Goal: Communication & Community: Participate in discussion

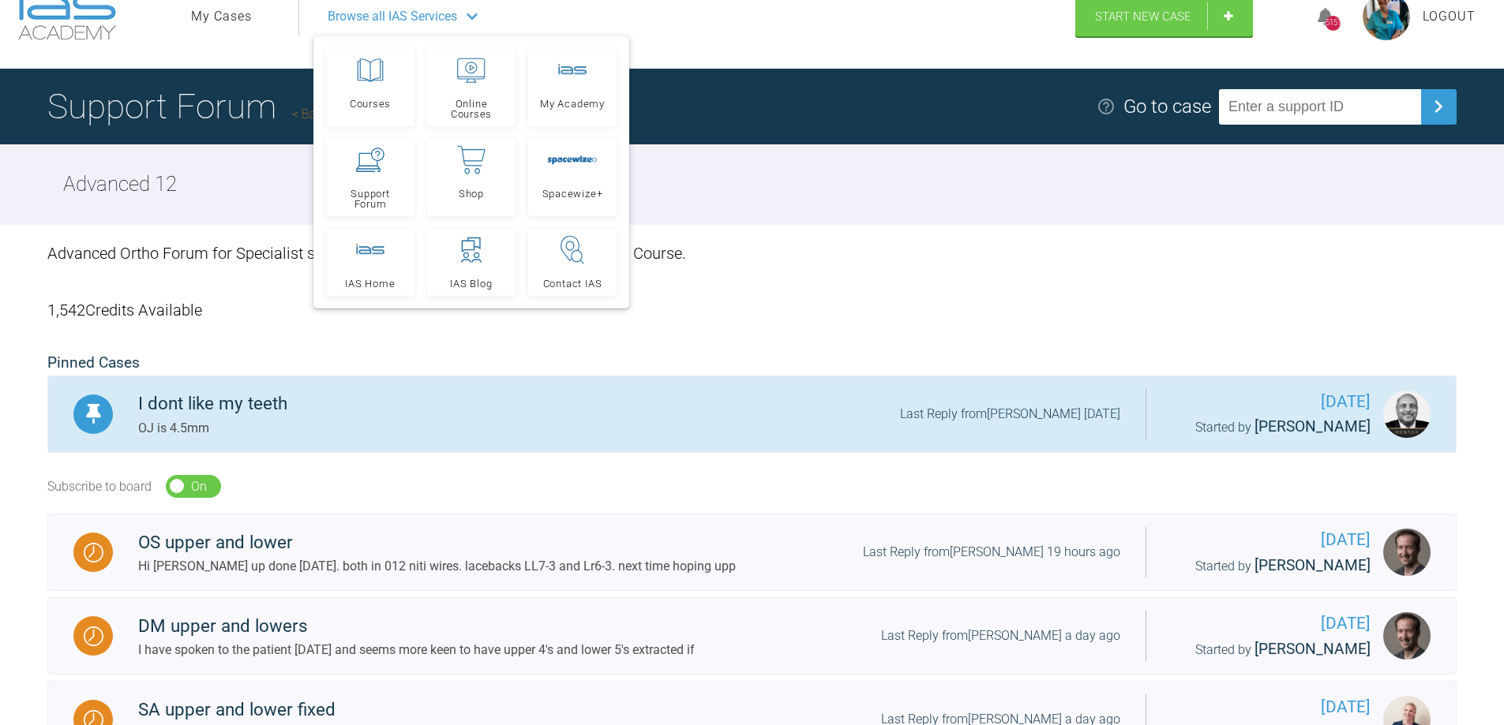
scroll to position [6, 0]
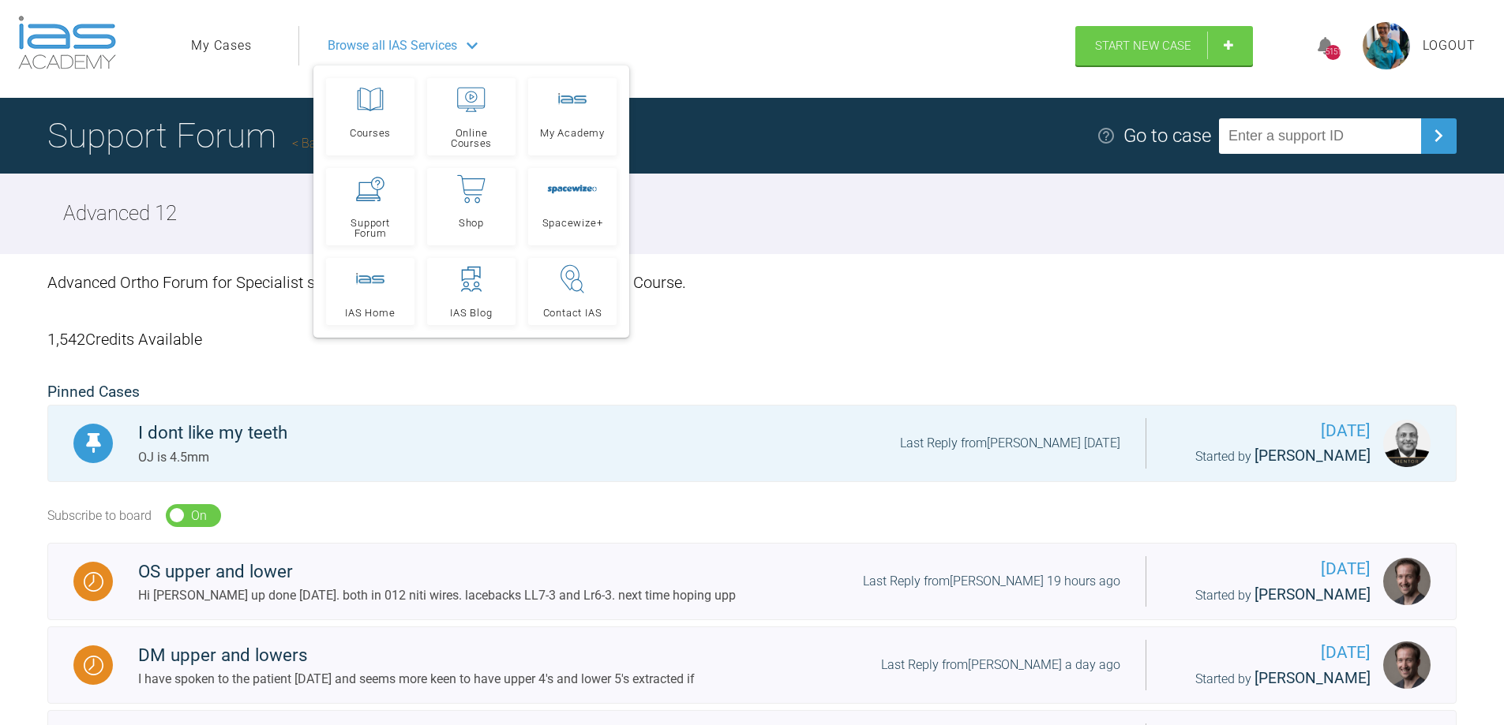
click at [898, 223] on div "Advanced 12" at bounding box center [752, 214] width 1504 height 81
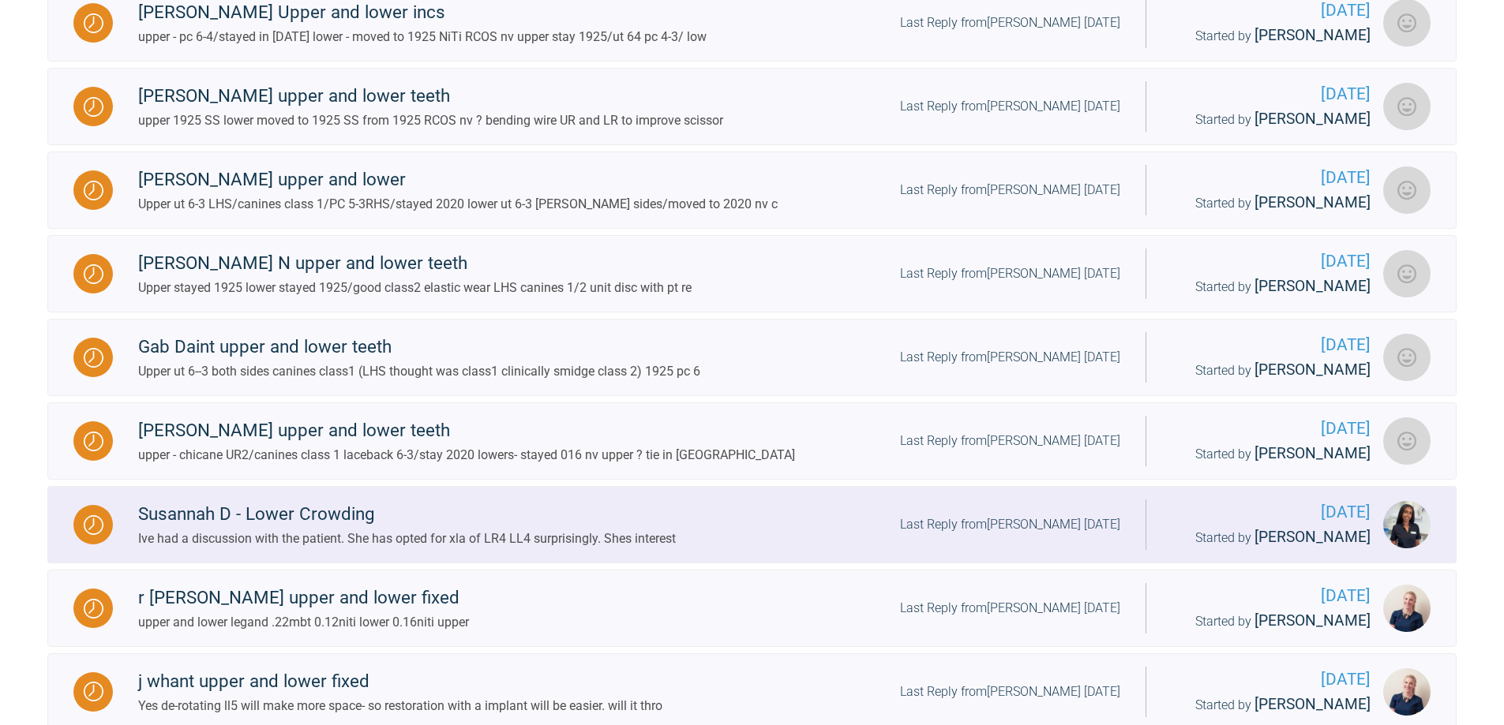
scroll to position [1664, 0]
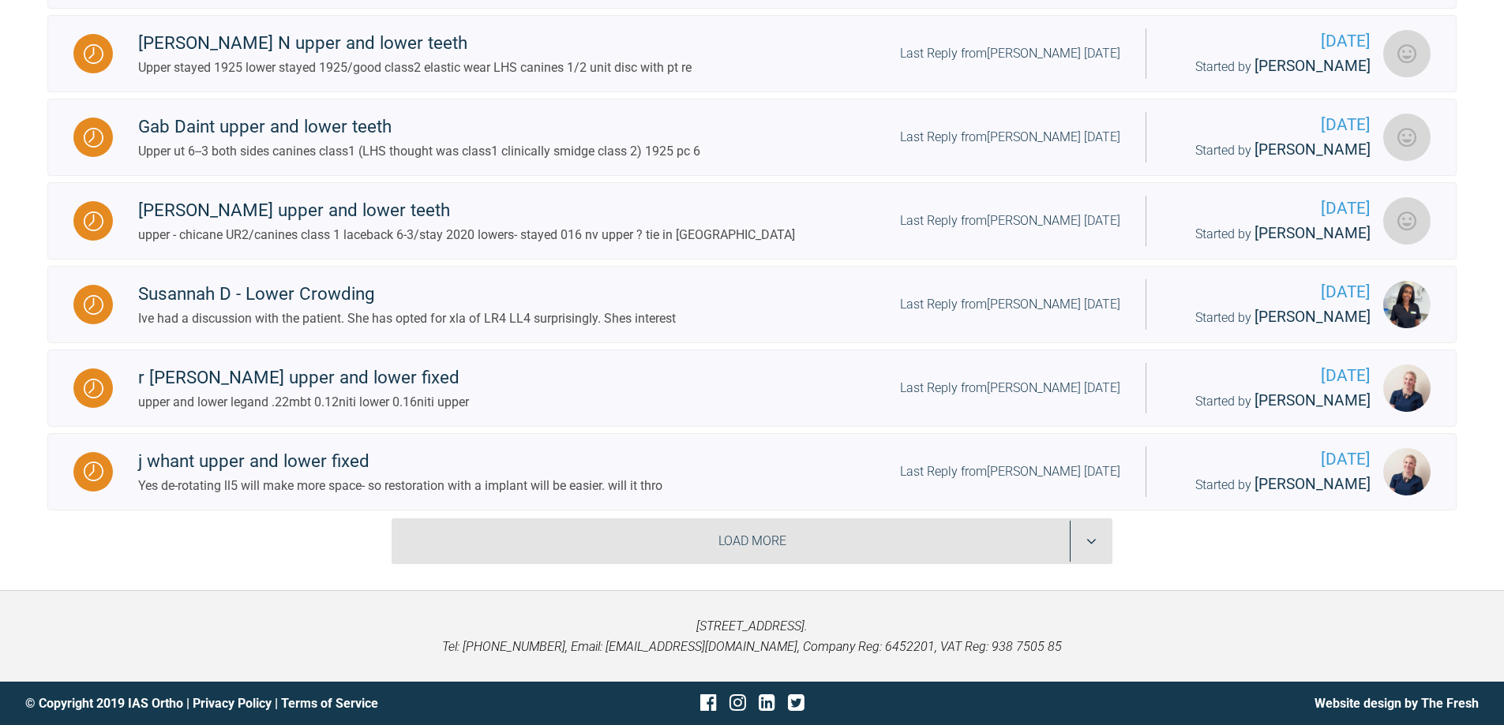
click at [1092, 564] on div "Load More" at bounding box center [752, 542] width 721 height 46
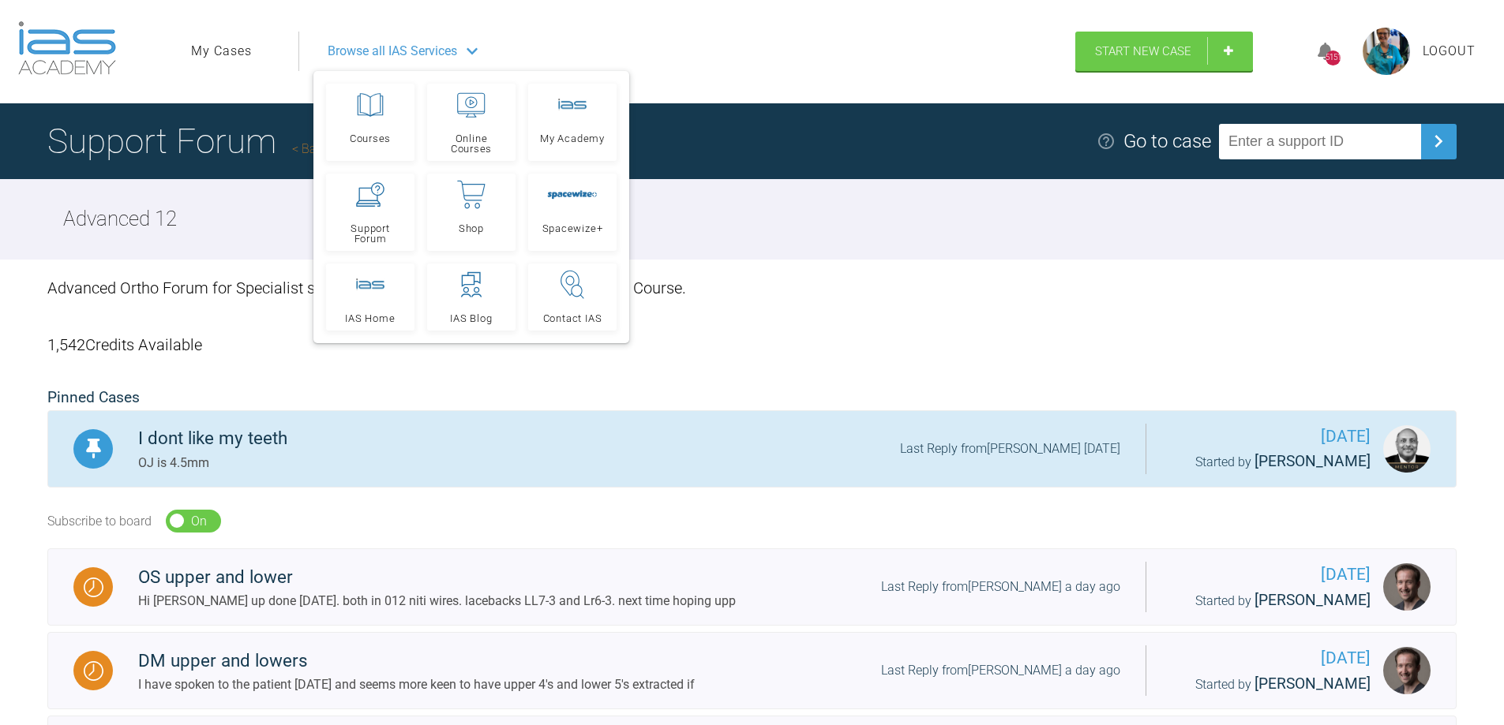
scroll to position [0, 0]
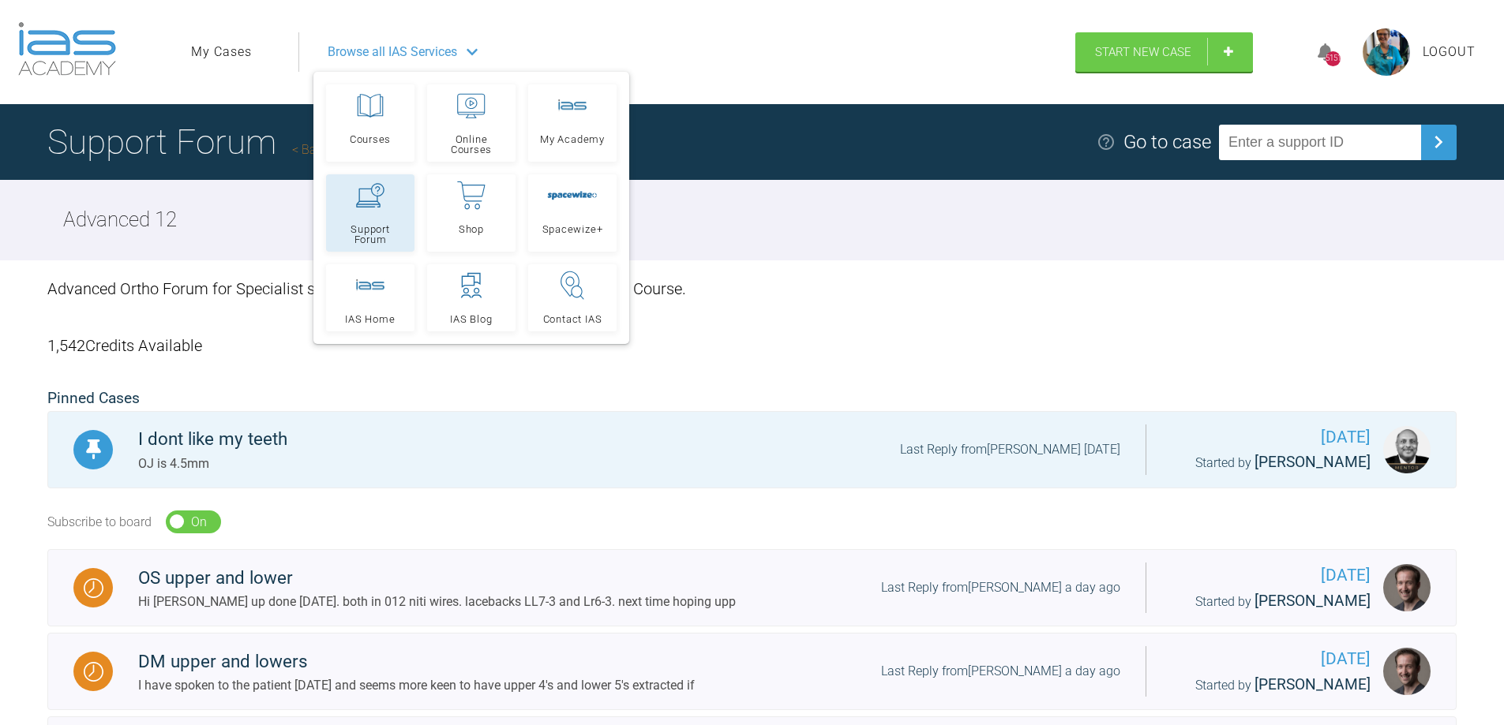
click at [378, 231] on span "Support Forum" at bounding box center [370, 234] width 74 height 21
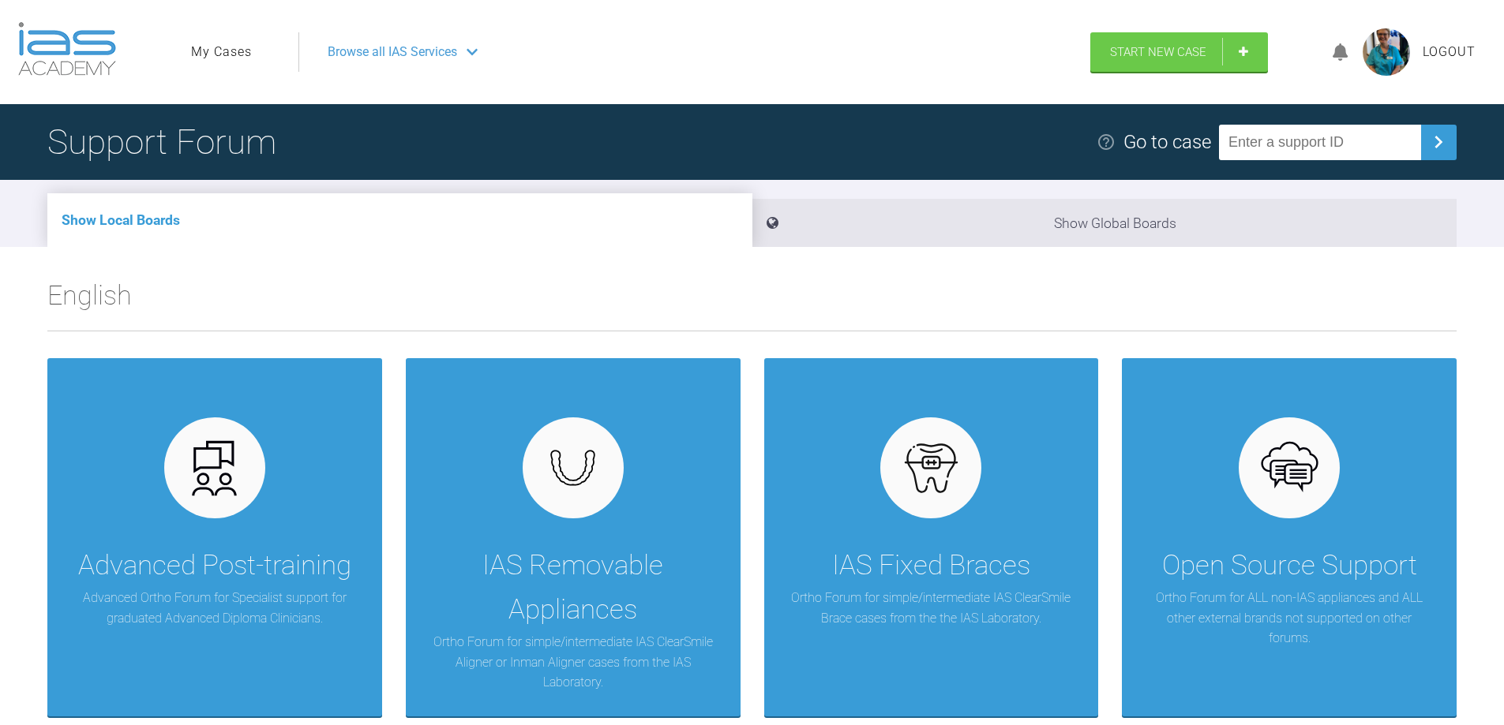
click at [437, 55] on span "Browse all IAS Services" at bounding box center [392, 52] width 129 height 21
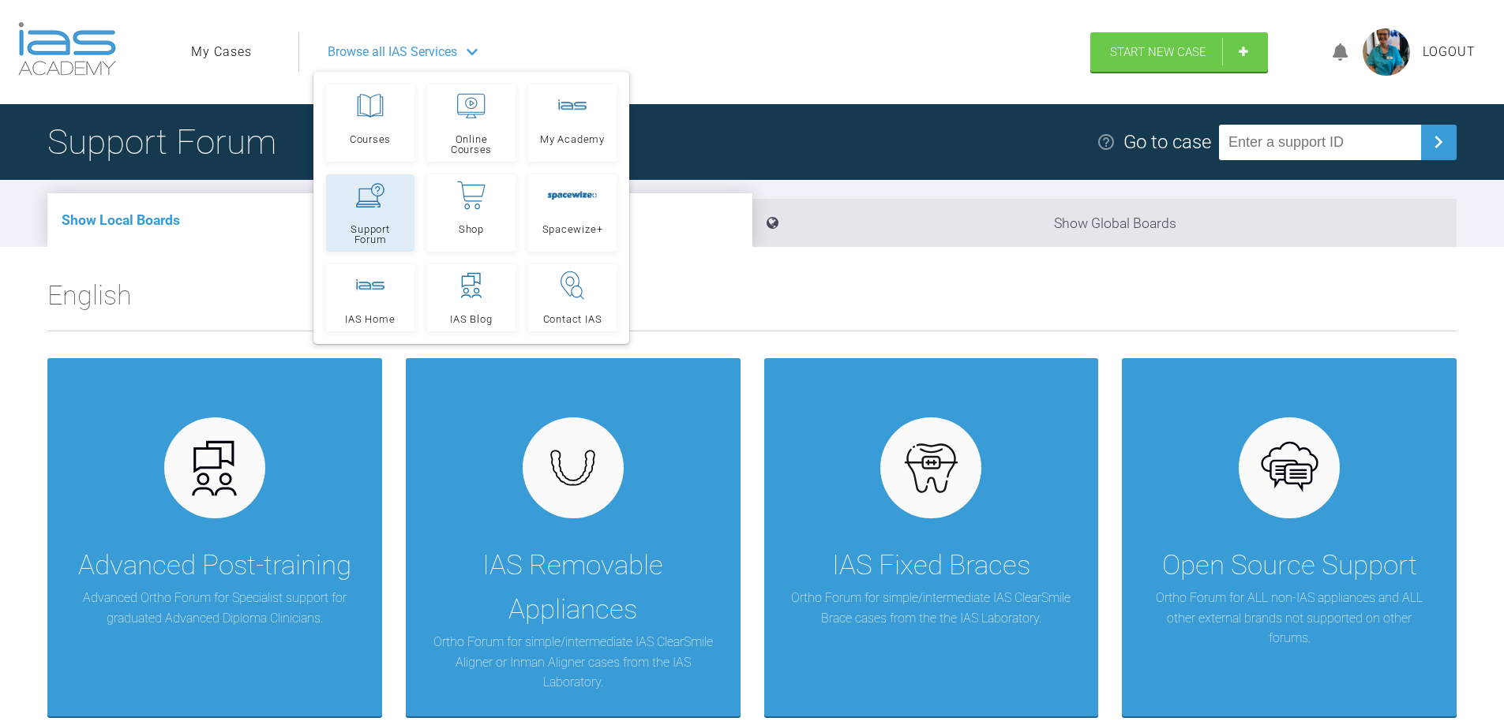
click at [374, 237] on span "Support Forum" at bounding box center [370, 234] width 74 height 21
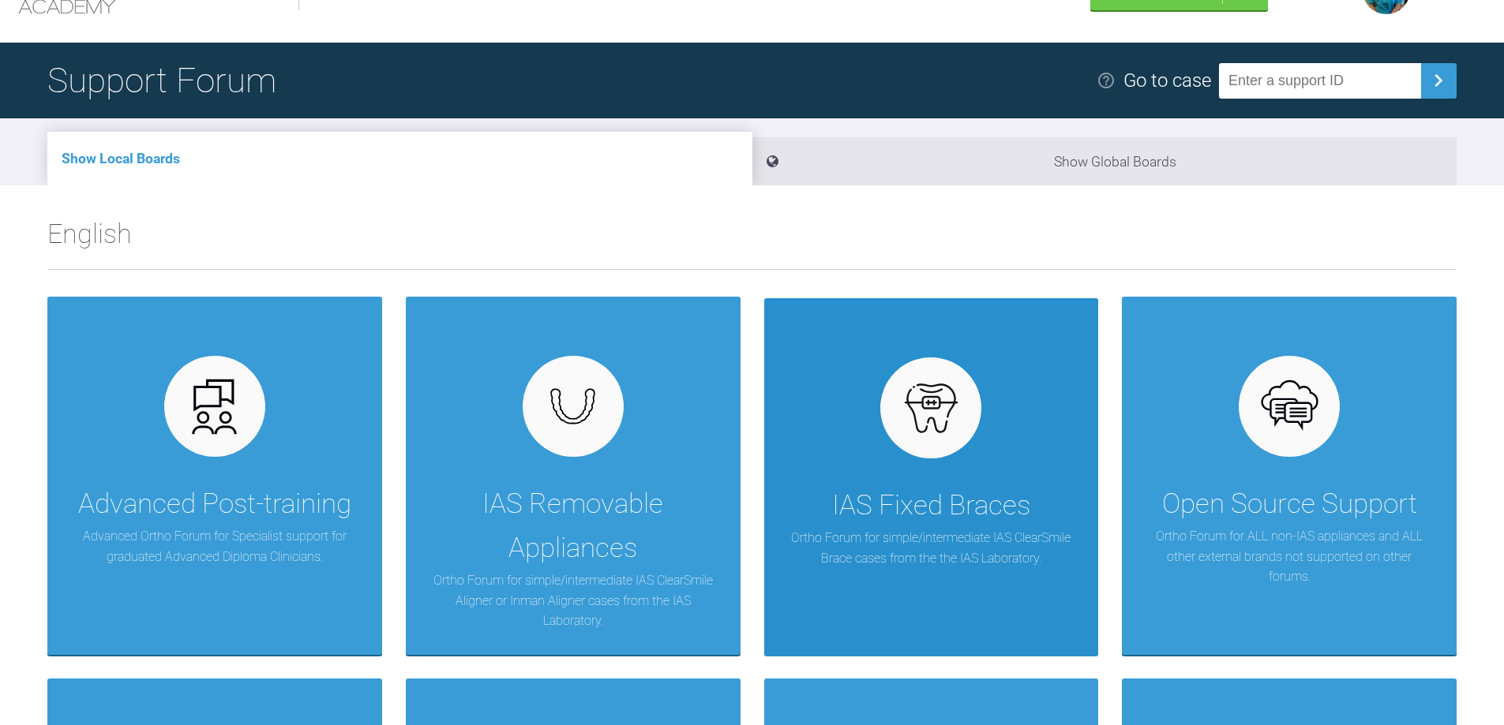
scroll to position [158, 0]
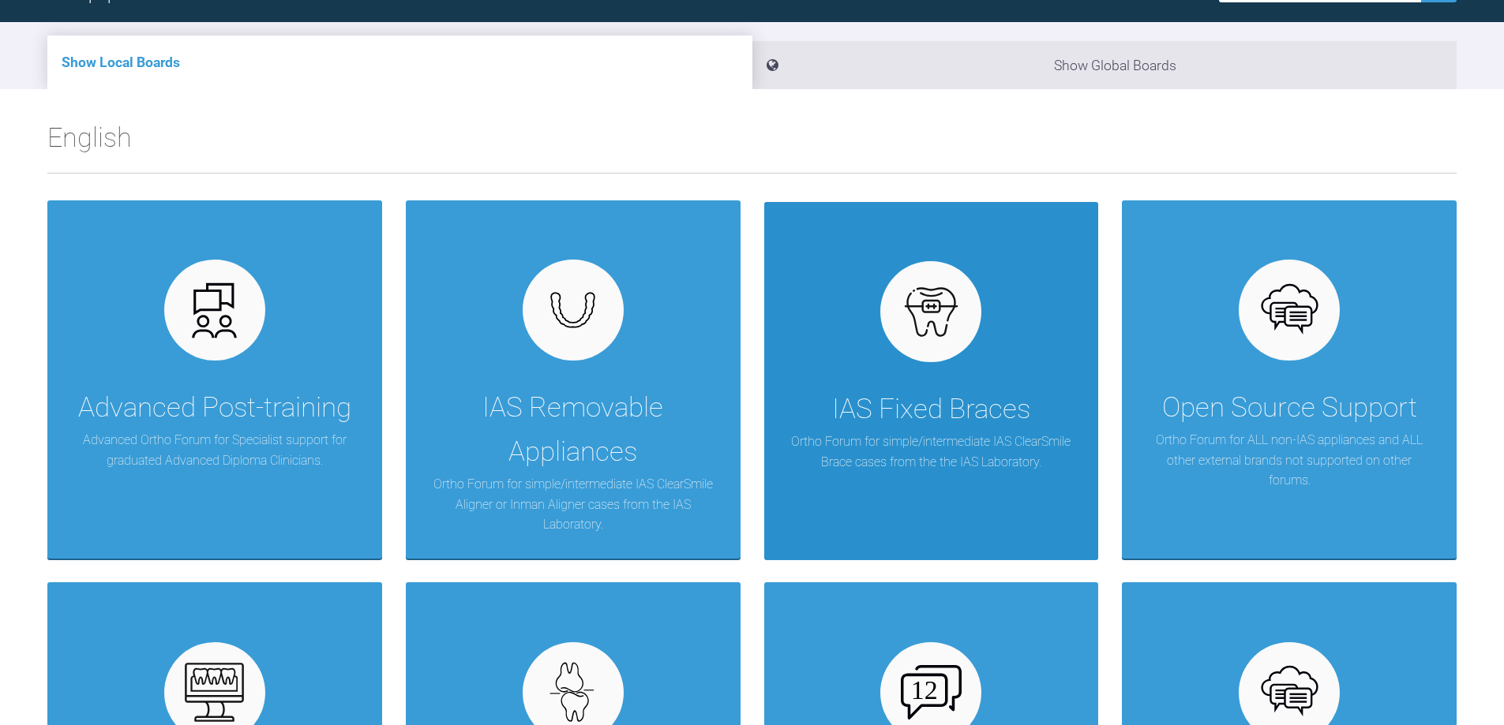
click at [922, 416] on div "IAS Fixed Braces" at bounding box center [931, 410] width 198 height 44
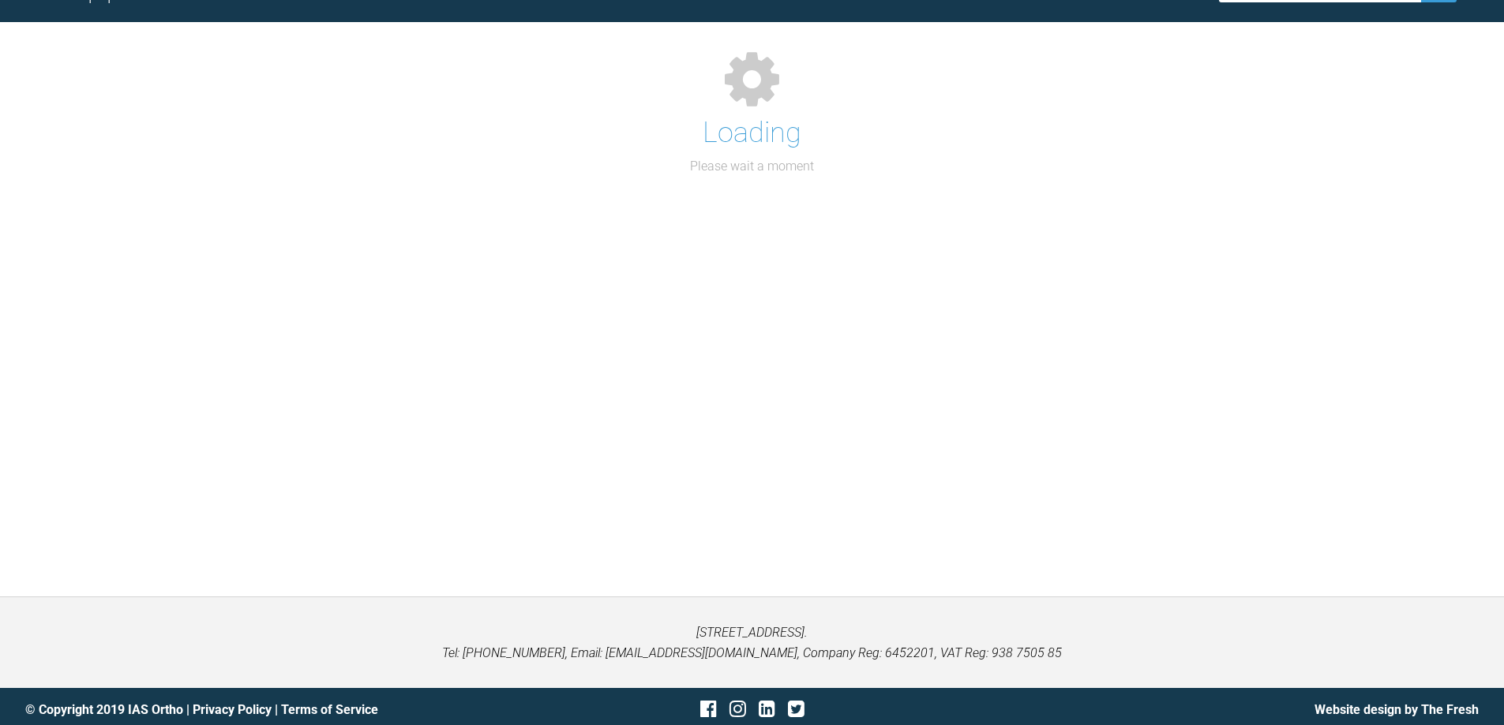
click at [922, 416] on div "Support Forum Back to Home Go to case Loading Please wait a moment" at bounding box center [752, 271] width 1504 height 650
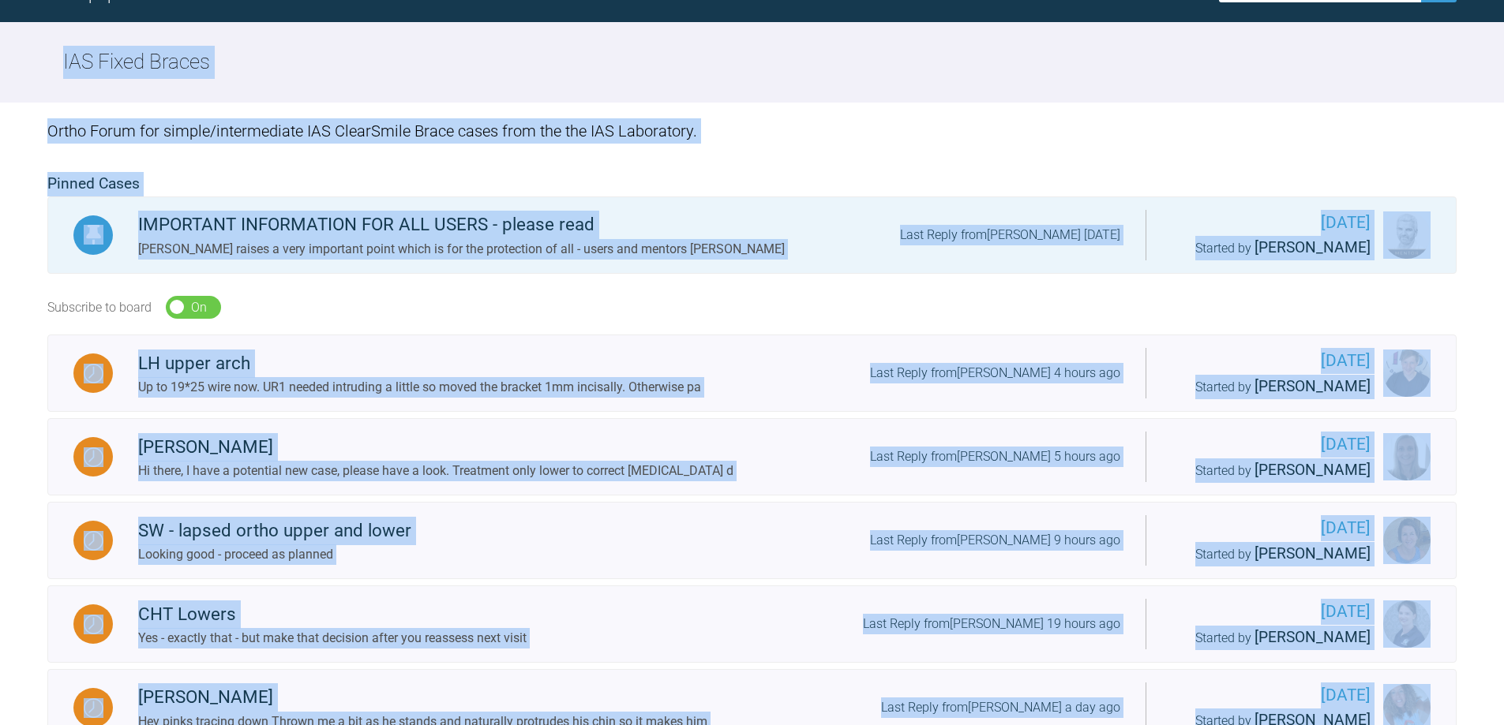
click at [787, 279] on div "Pinned Cases IMPORTANT INFORMATION FOR ALL USERS - please read Prof Hobson rais…" at bounding box center [751, 226] width 1409 height 108
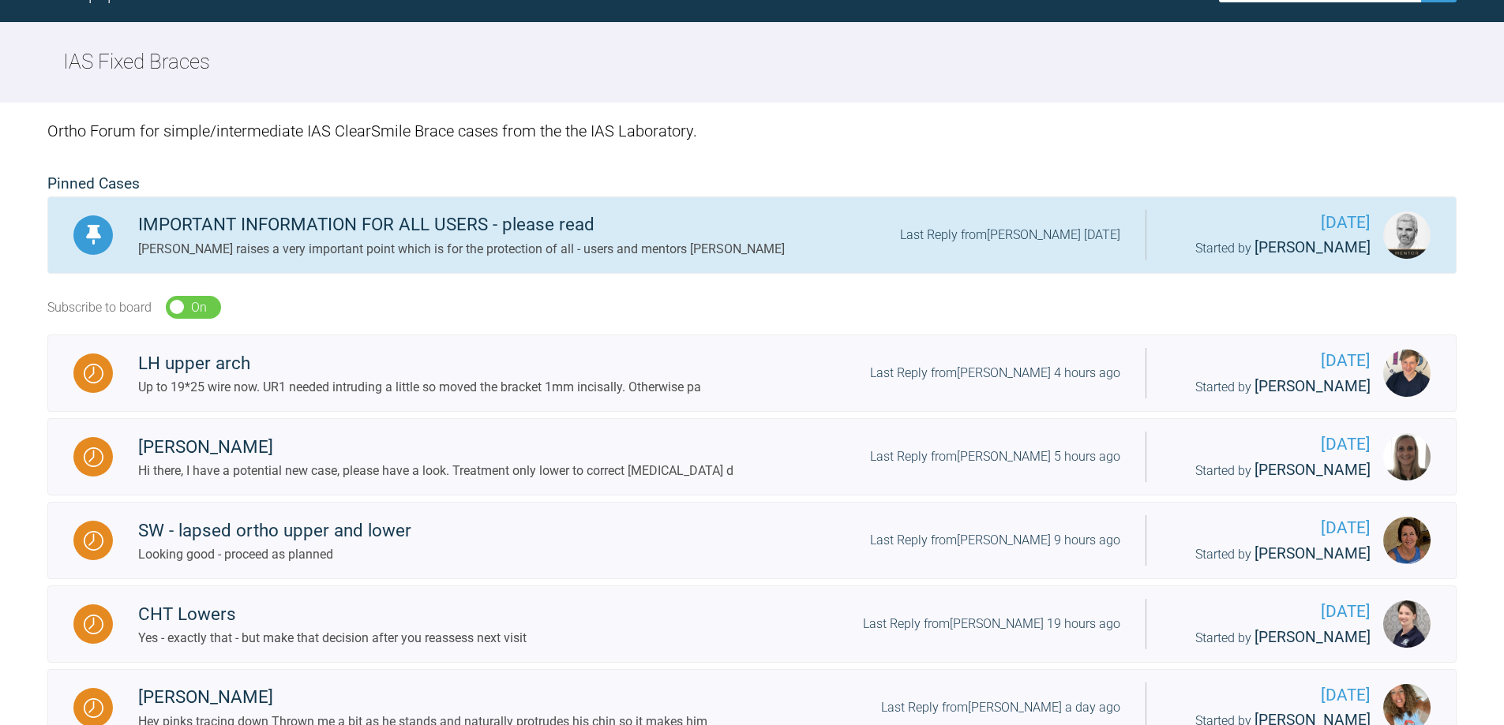
click at [526, 246] on div "[PERSON_NAME] raises a very important point which is for the protection of all …" at bounding box center [461, 249] width 646 height 21
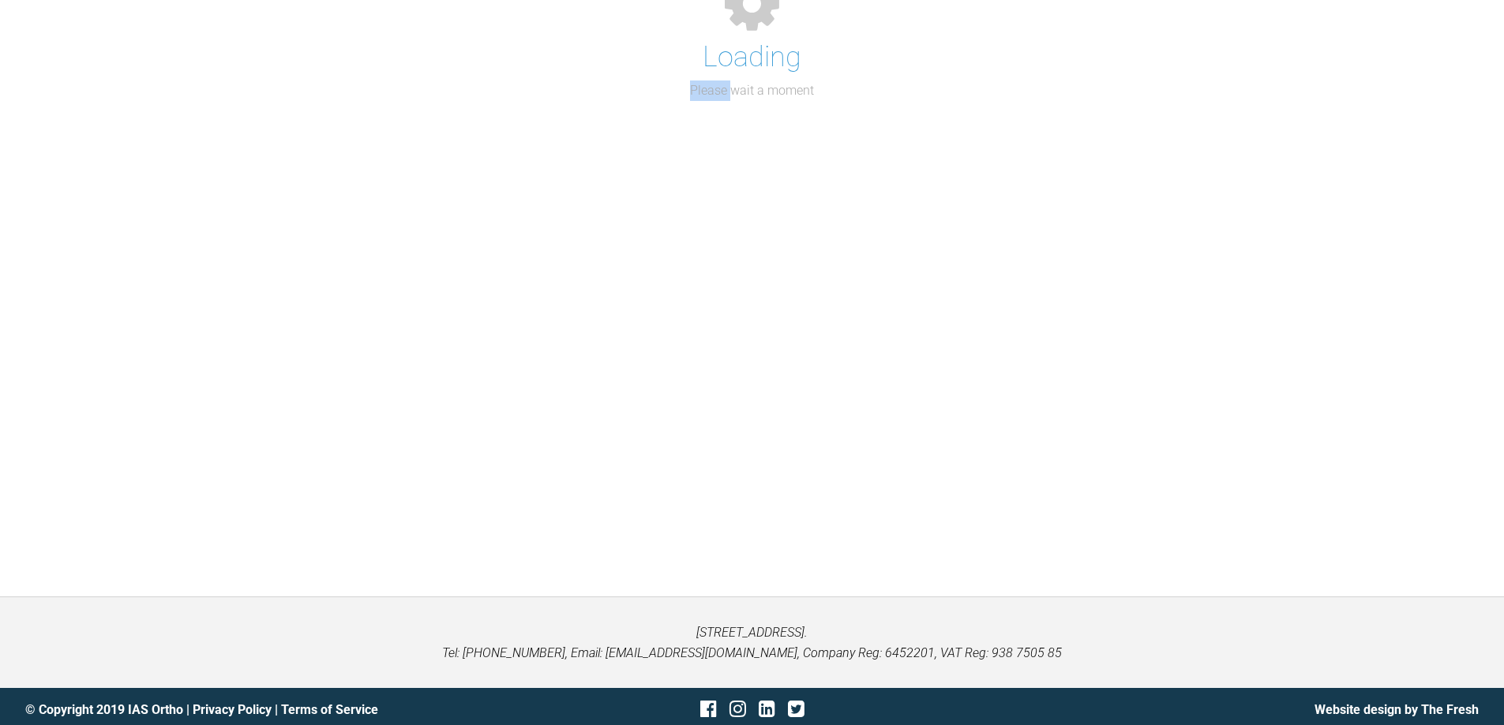
click at [526, 246] on div "Loading Please wait a moment" at bounding box center [752, 271] width 1504 height 650
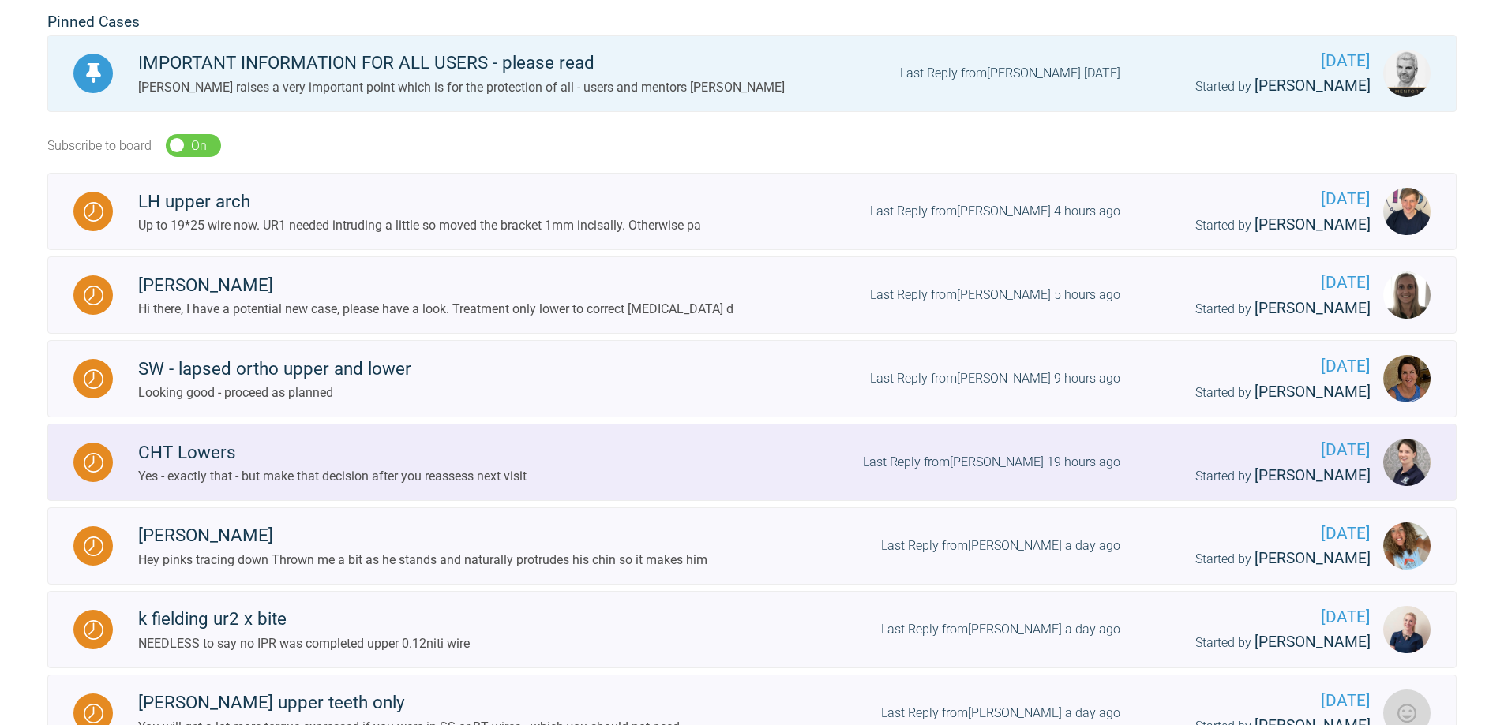
scroll to position [395, 0]
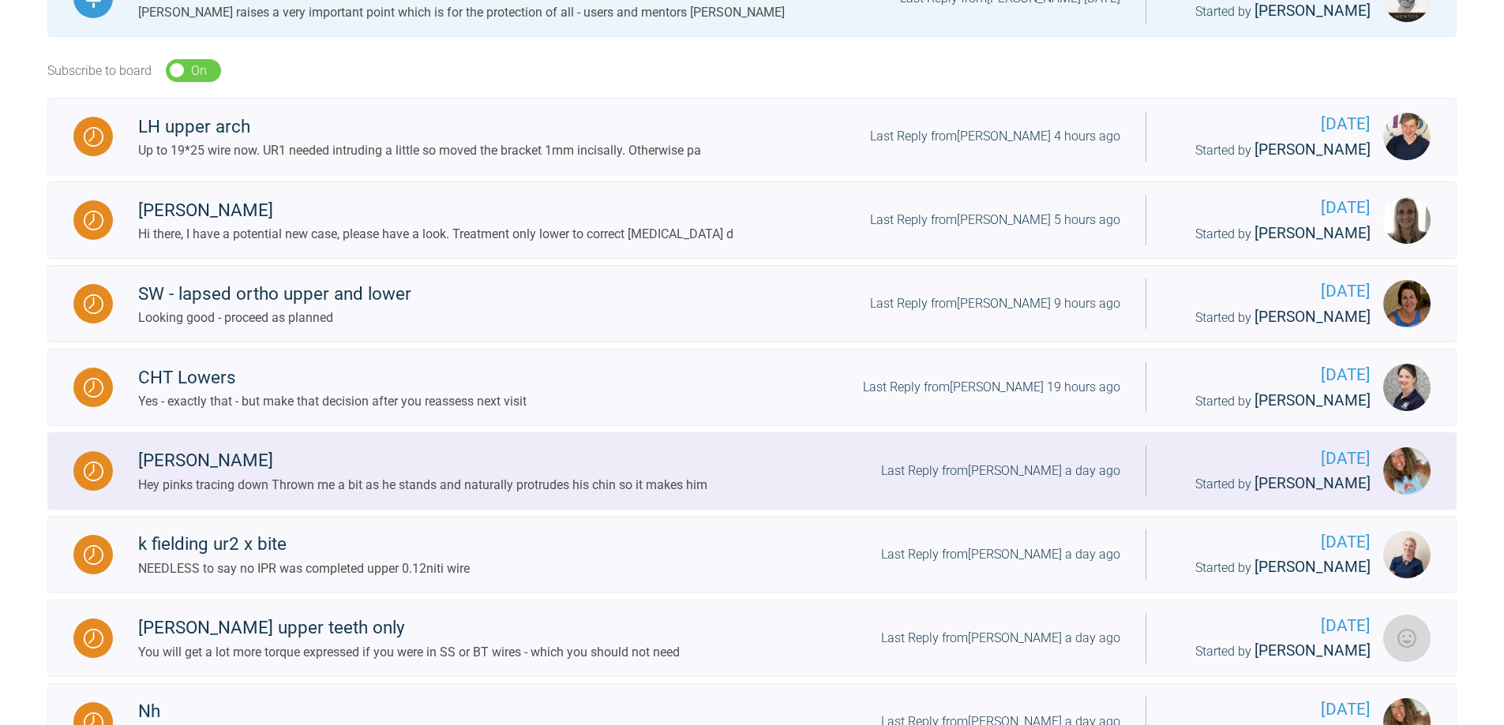
click at [99, 476] on img at bounding box center [94, 472] width 20 height 20
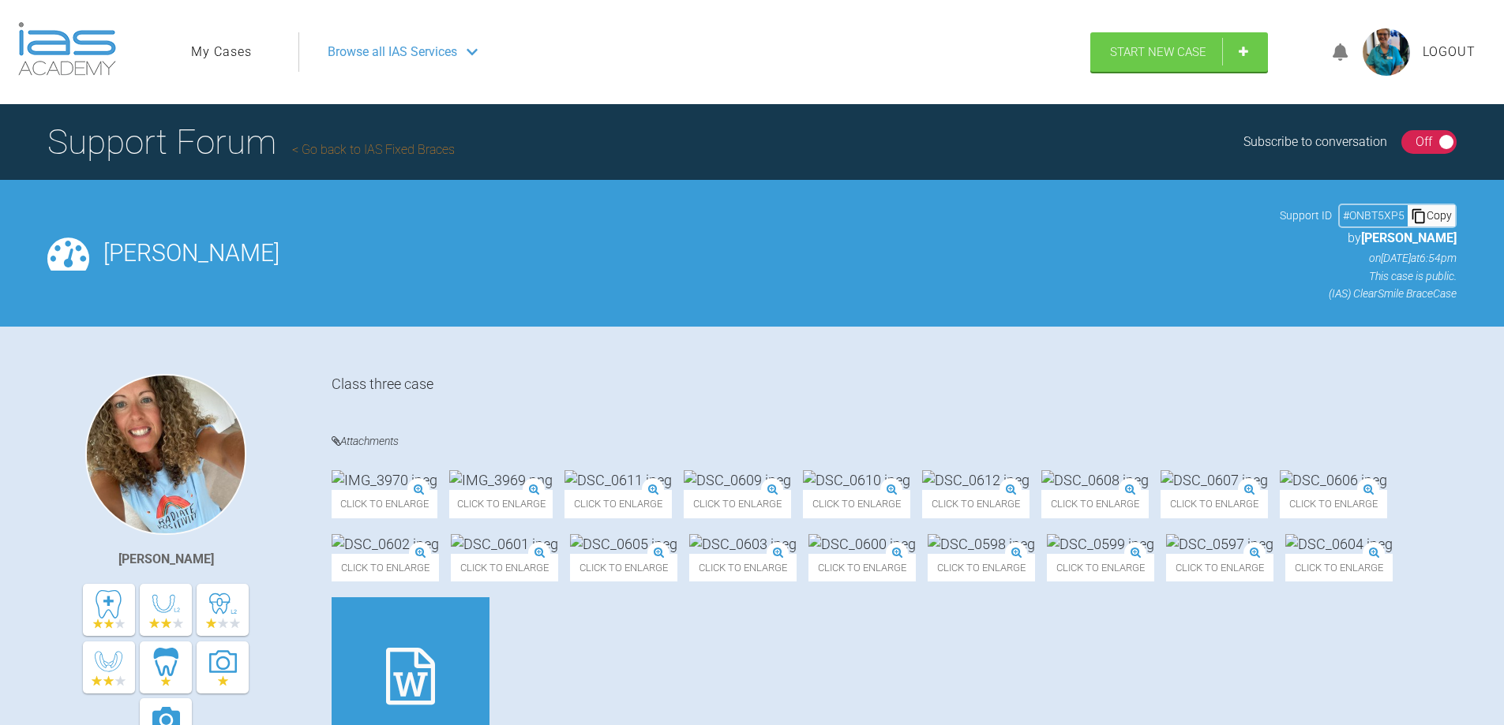
click at [1422, 141] on div "Off" at bounding box center [1423, 142] width 17 height 21
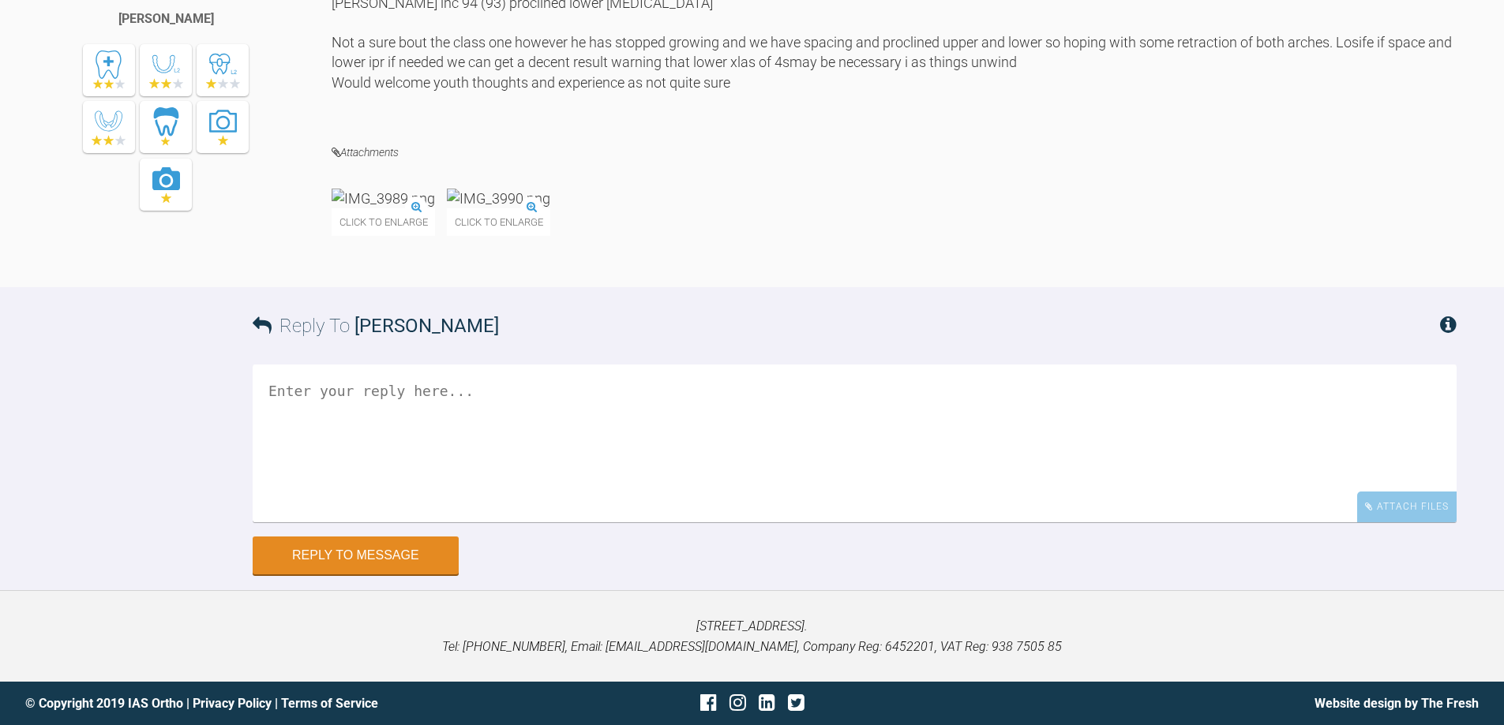
scroll to position [3131, 0]
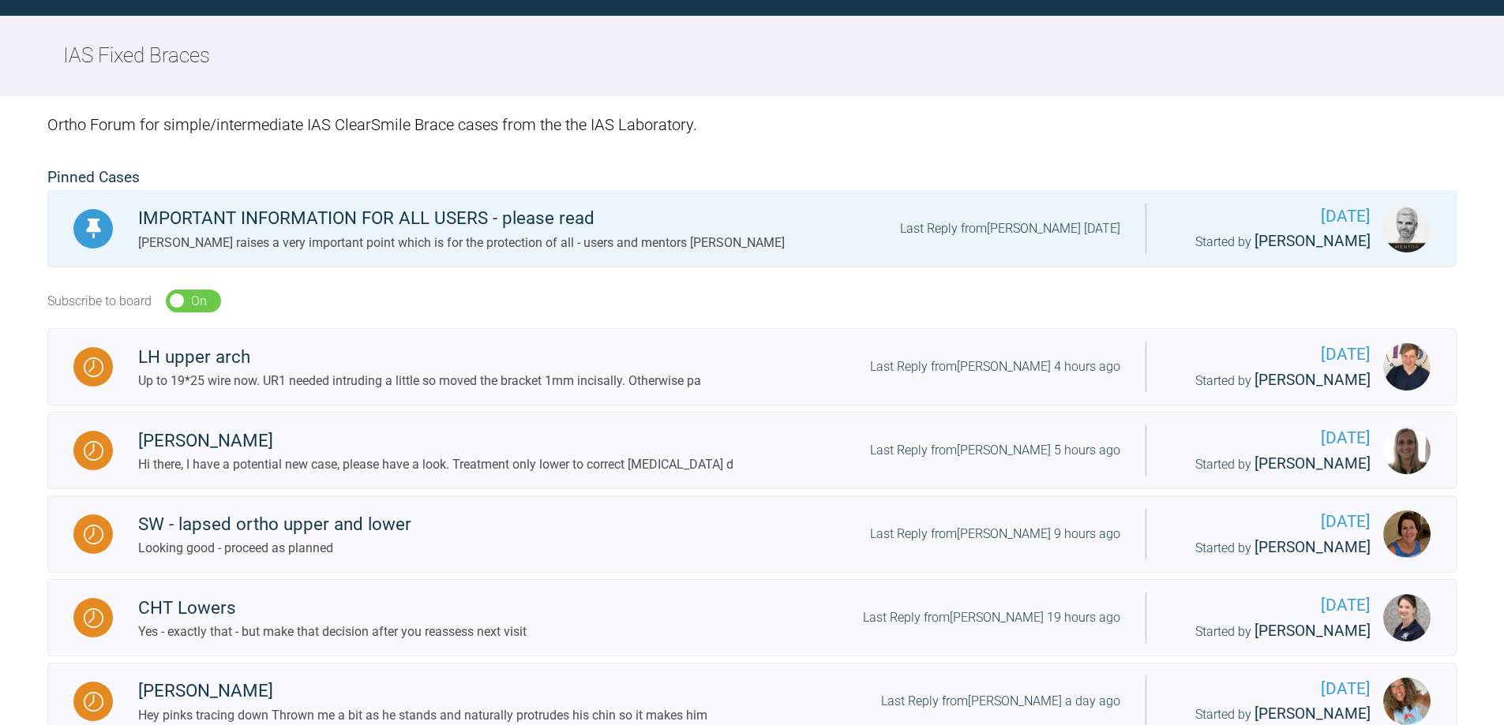
scroll to position [1638, 0]
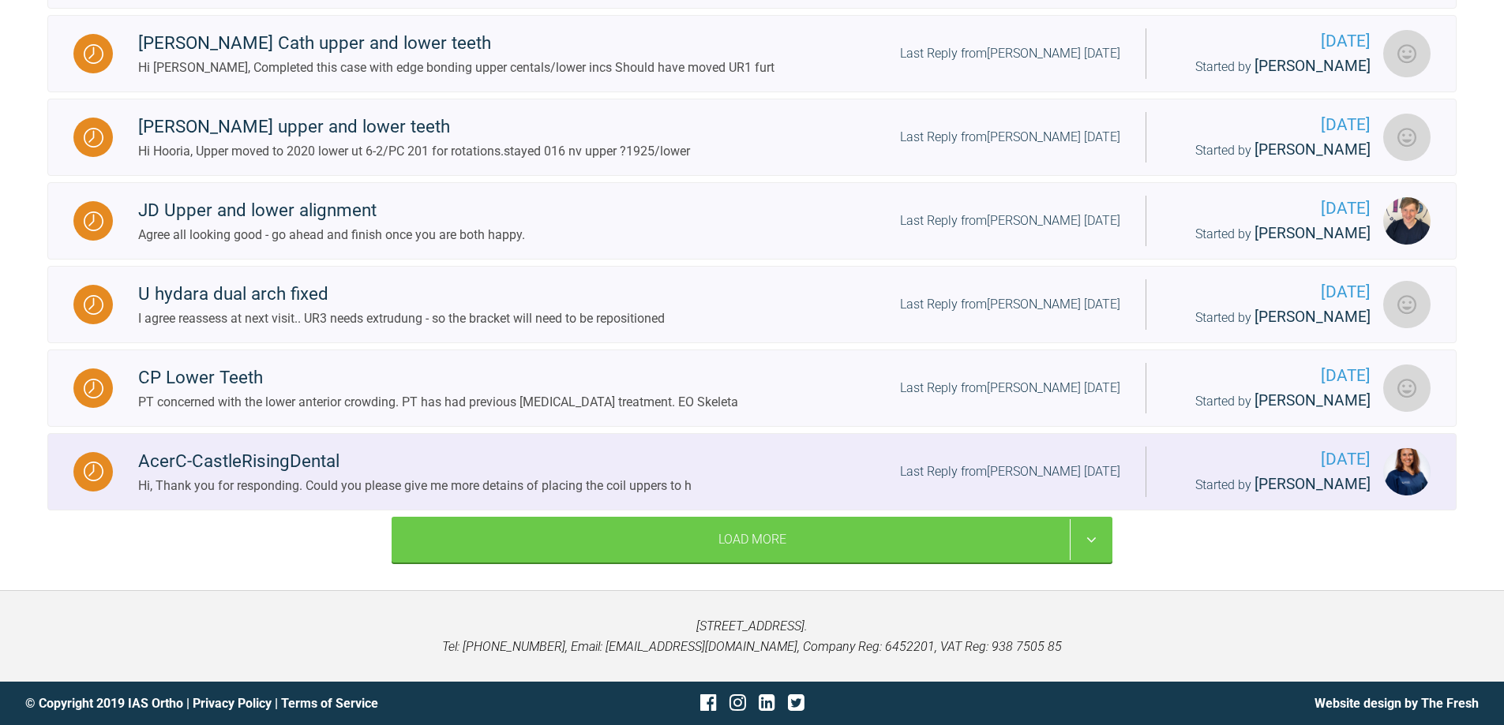
click at [97, 468] on img at bounding box center [94, 472] width 20 height 20
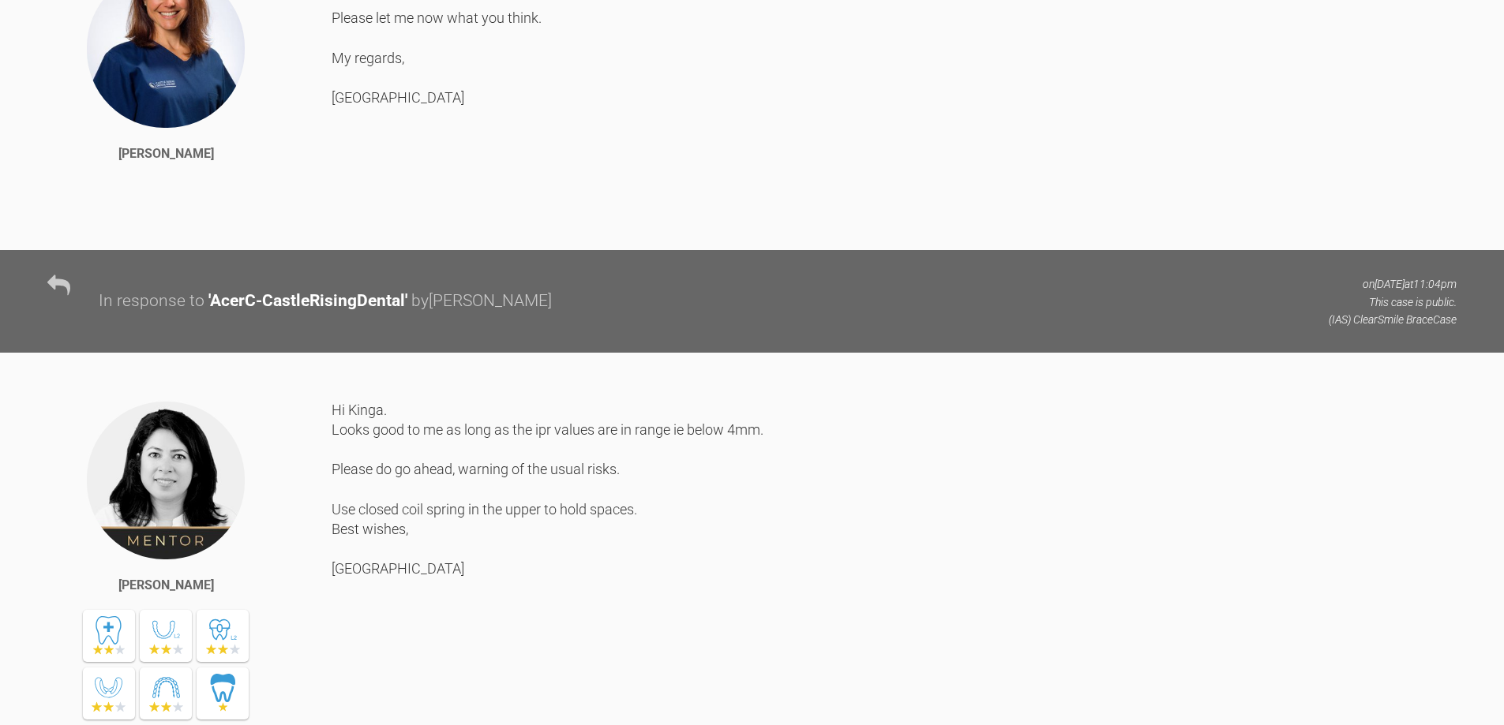
scroll to position [2033, 0]
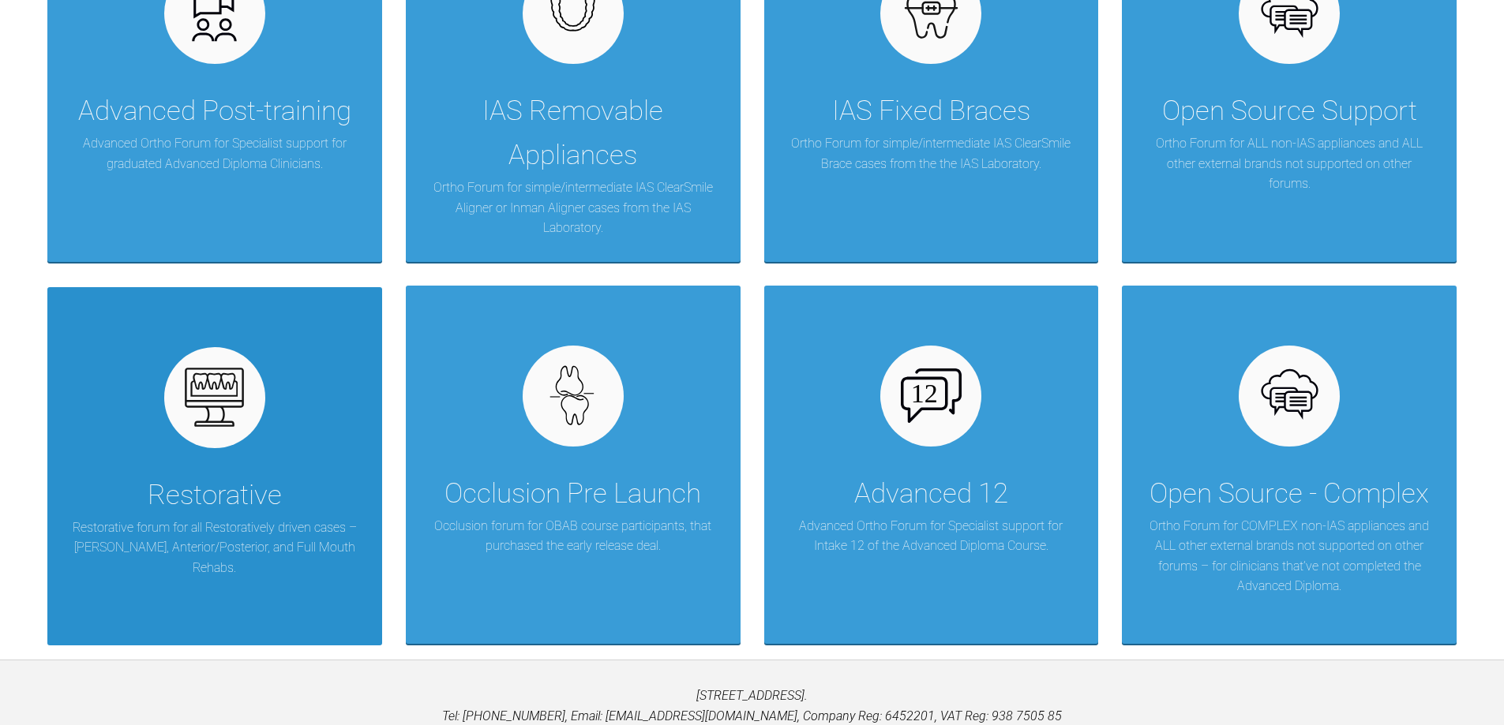
scroll to position [474, 0]
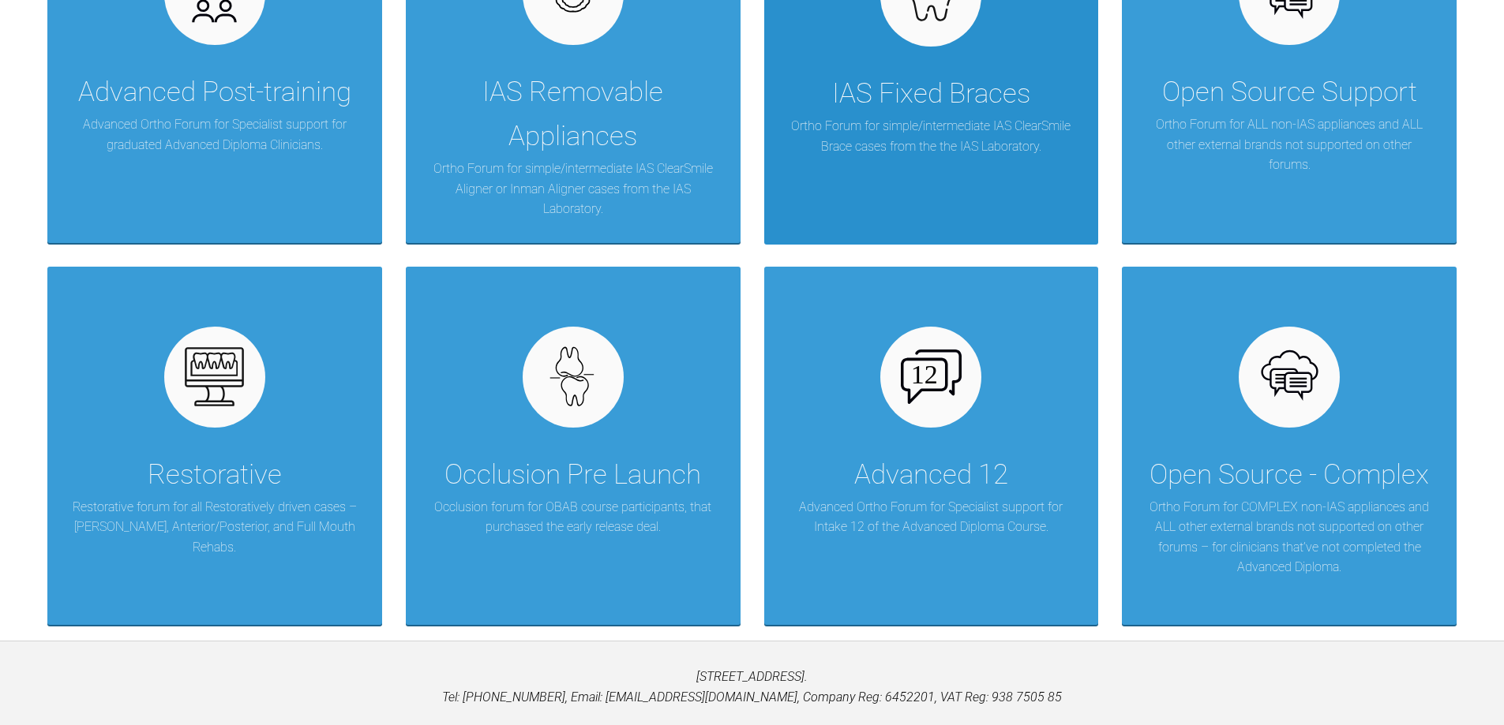
click at [972, 118] on p "Ortho Forum for simple/intermediate IAS ClearSmile Brace cases from the the IAS…" at bounding box center [931, 136] width 287 height 40
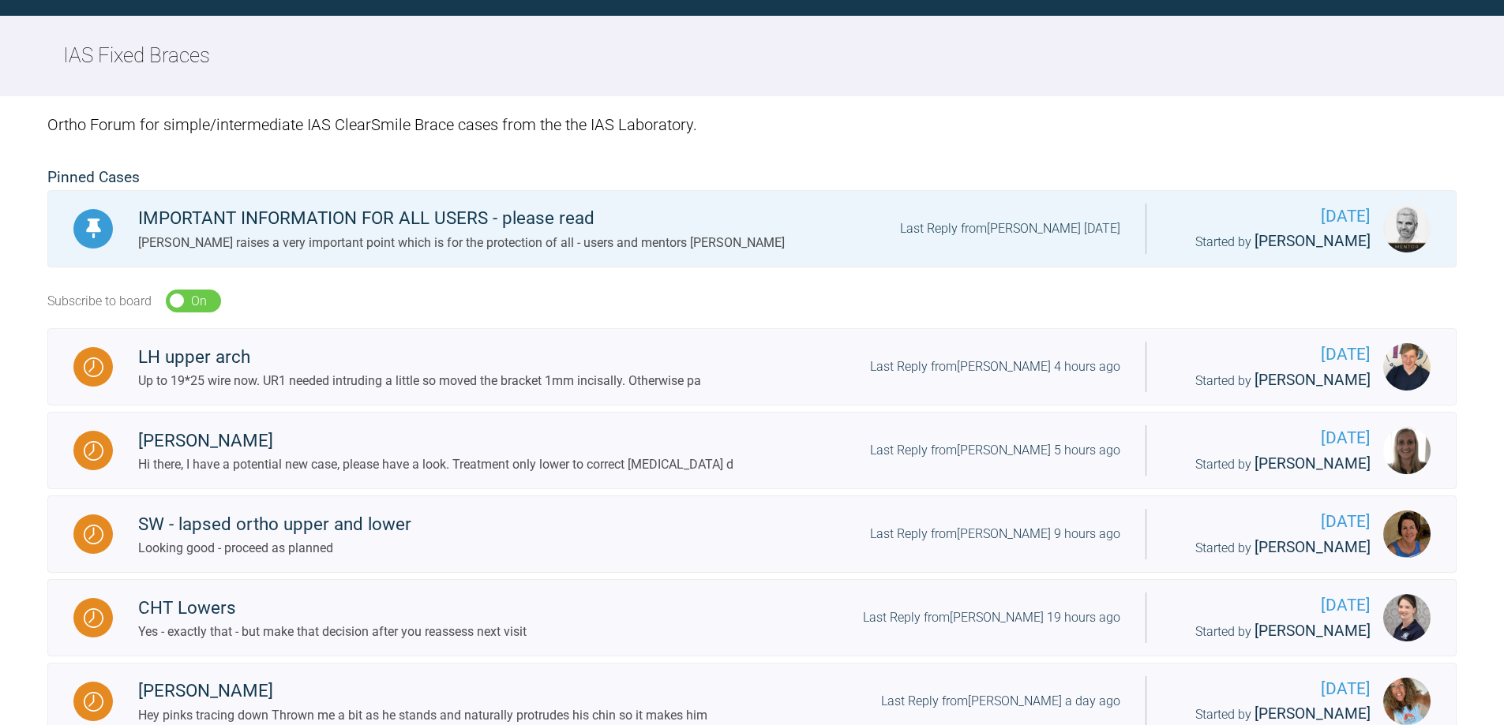
scroll to position [474, 0]
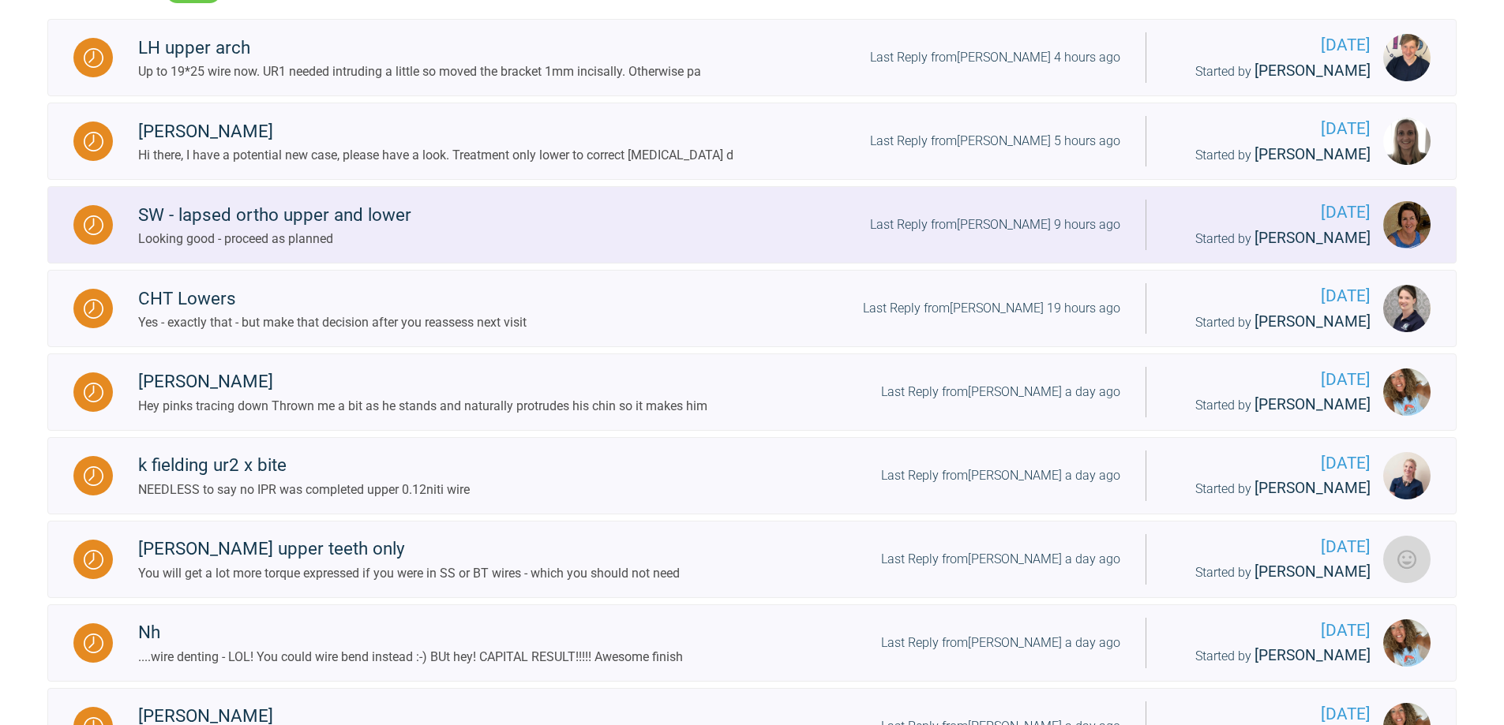
click at [80, 216] on div at bounding box center [92, 224] width 39 height 39
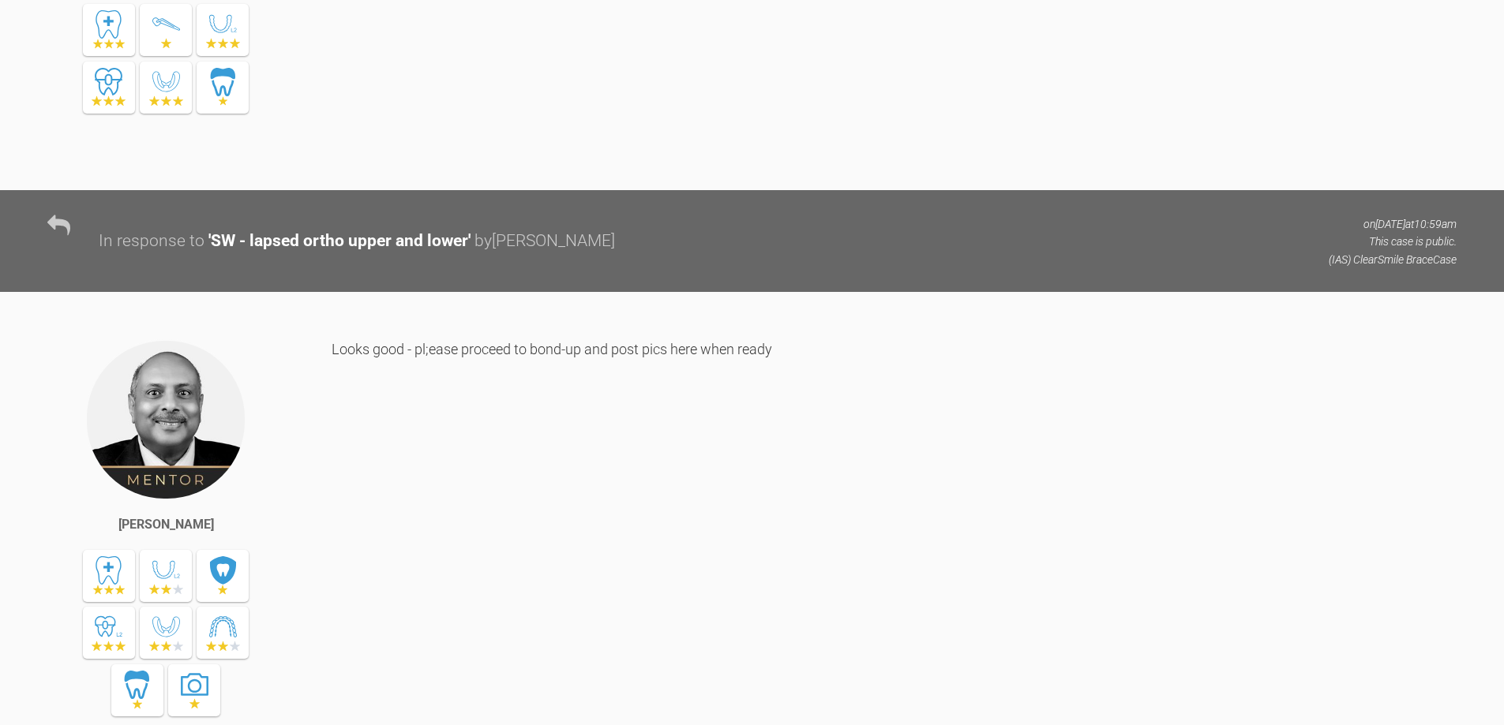
scroll to position [2131, 0]
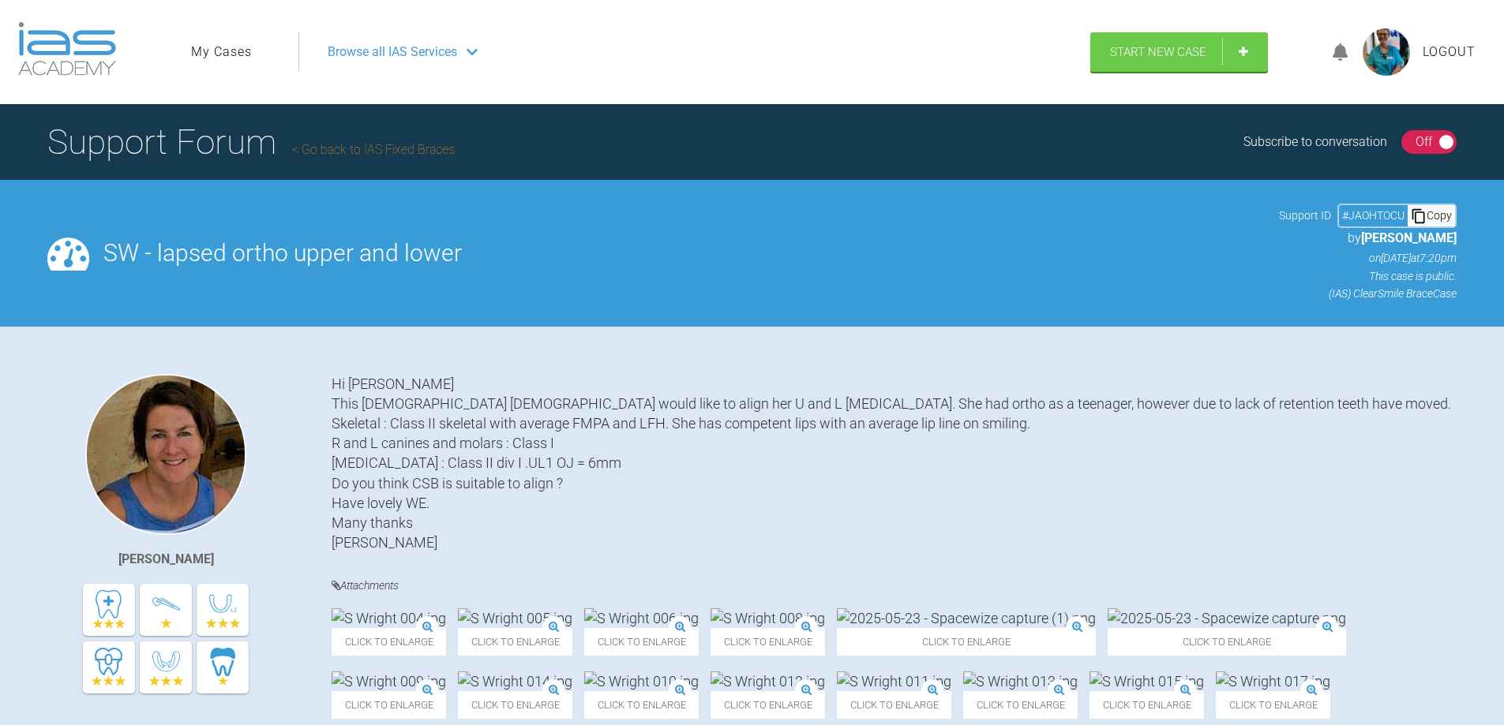
click at [1432, 143] on div "On Off" at bounding box center [1429, 142] width 56 height 24
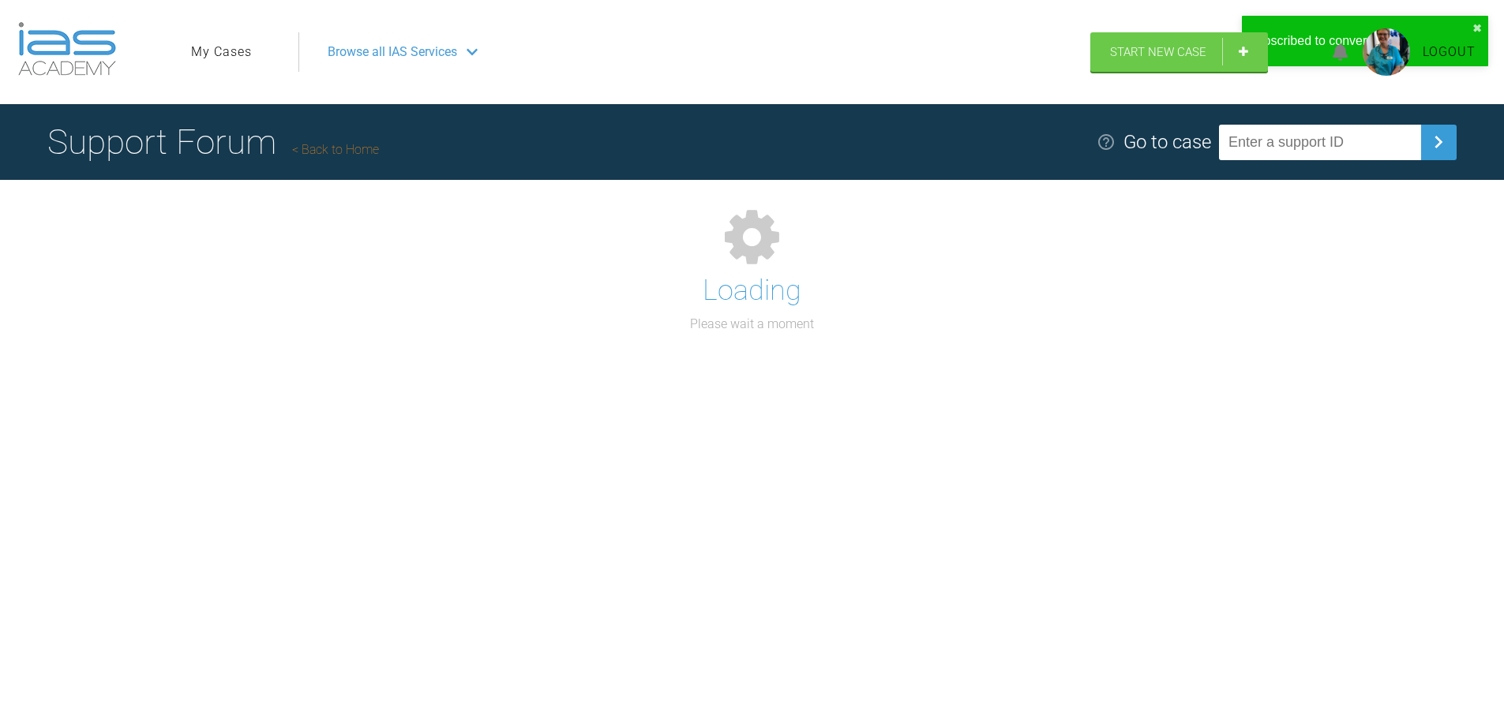
scroll to position [164, 0]
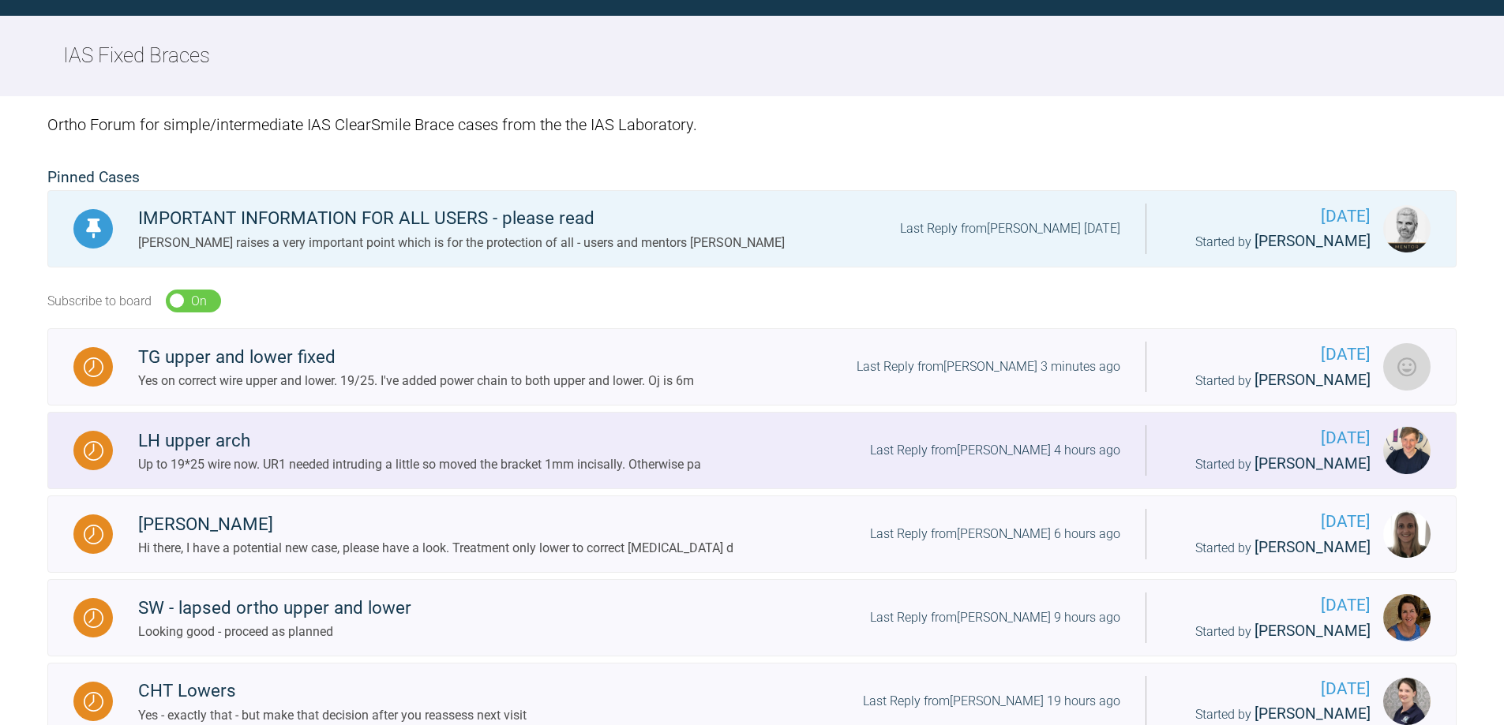
click at [88, 447] on img at bounding box center [94, 451] width 20 height 20
